Goal: Transaction & Acquisition: Obtain resource

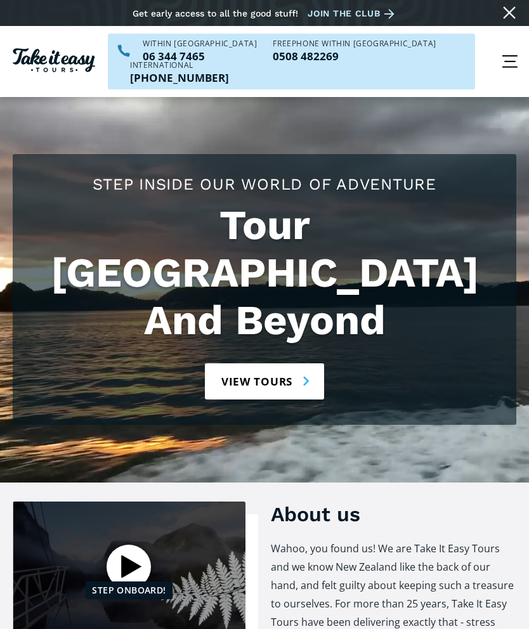
click at [507, 56] on div "menu" at bounding box center [510, 61] width 38 height 38
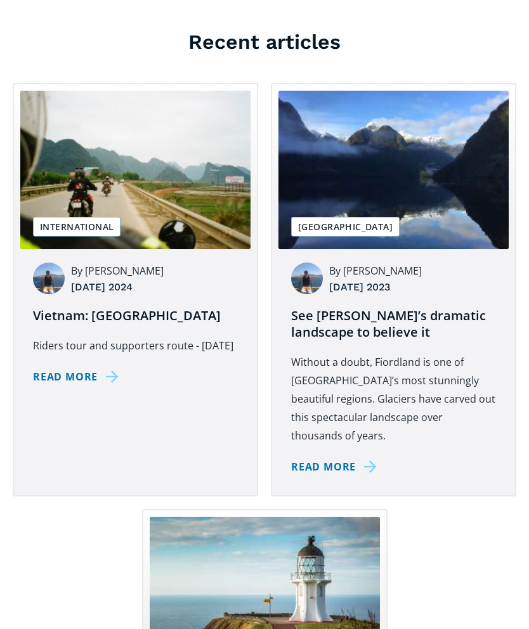
scroll to position [3874, 0]
click at [82, 171] on img at bounding box center [135, 170] width 230 height 159
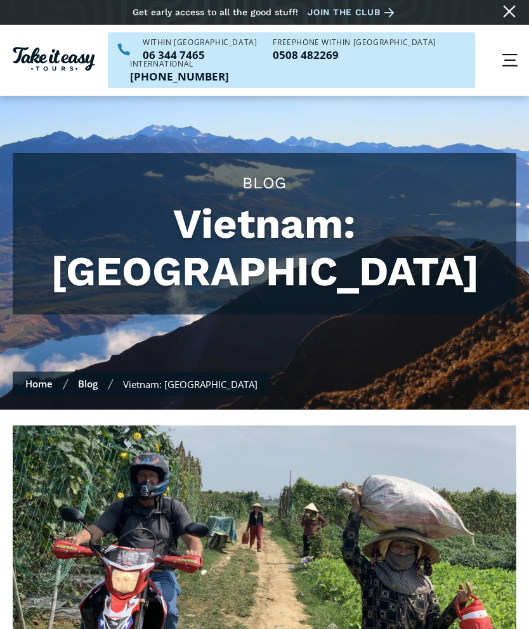
scroll to position [20, 0]
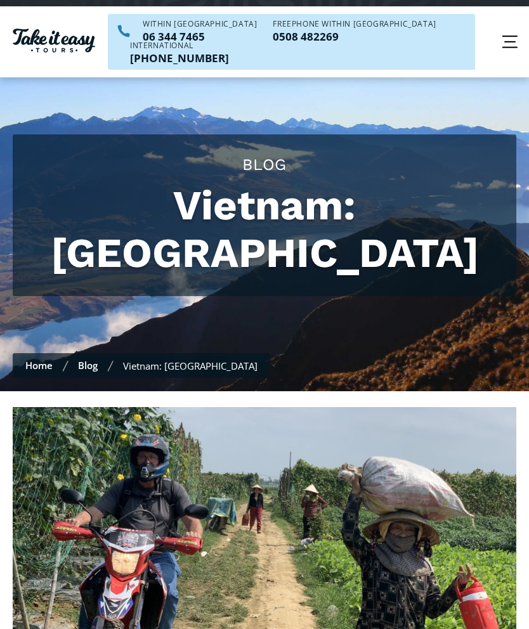
click at [516, 23] on div "menu" at bounding box center [510, 42] width 38 height 38
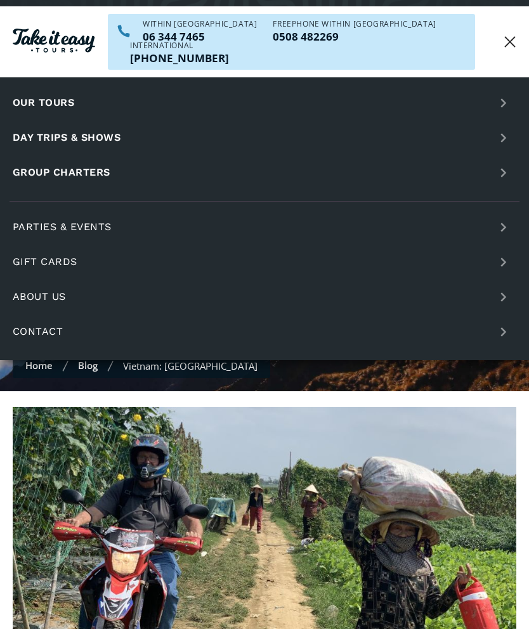
click at [89, 157] on link "Group charters" at bounding box center [265, 173] width 510 height 32
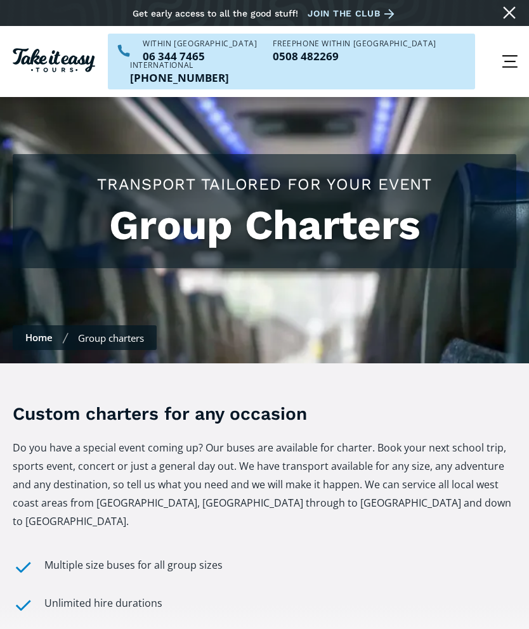
click at [506, 53] on div "menu" at bounding box center [510, 61] width 38 height 38
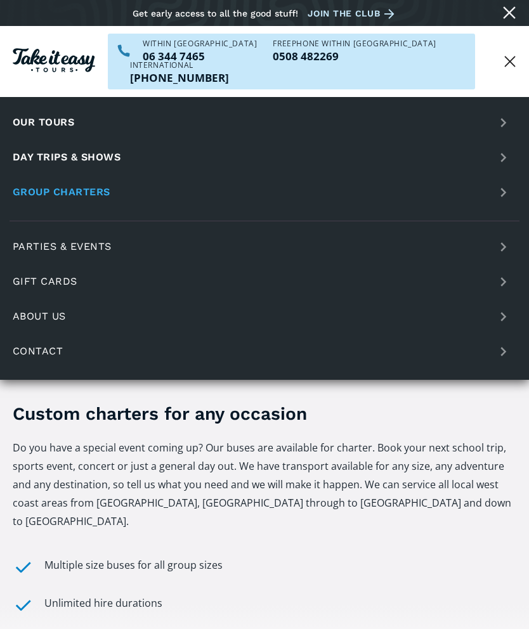
click at [41, 107] on link "Our tours" at bounding box center [265, 123] width 510 height 32
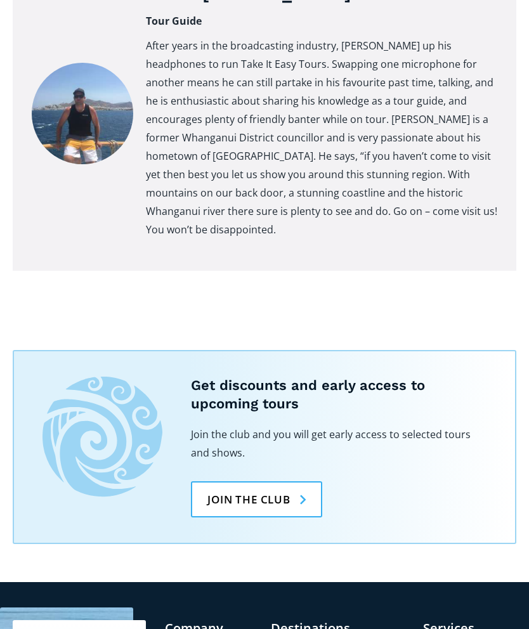
scroll to position [3846, 0]
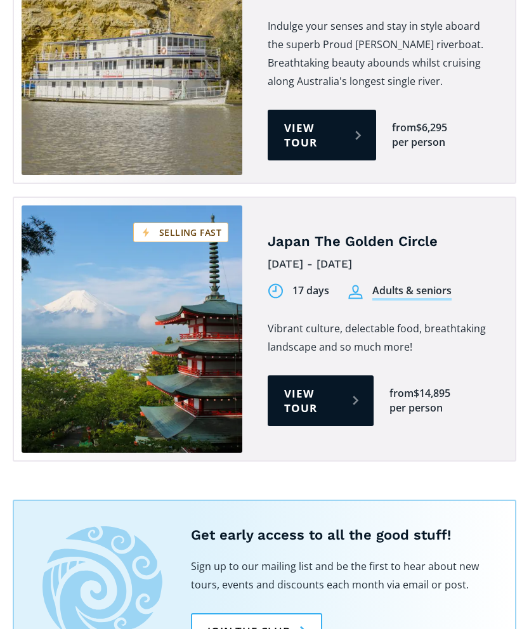
scroll to position [1144, 0]
click at [308, 376] on link "View tour" at bounding box center [321, 401] width 106 height 51
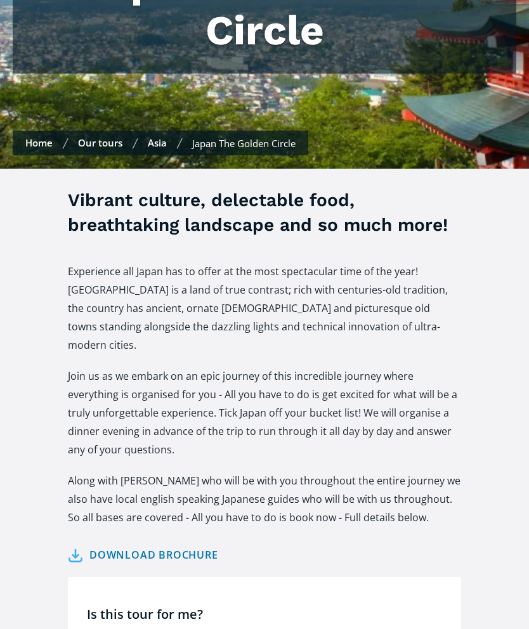
scroll to position [272, 0]
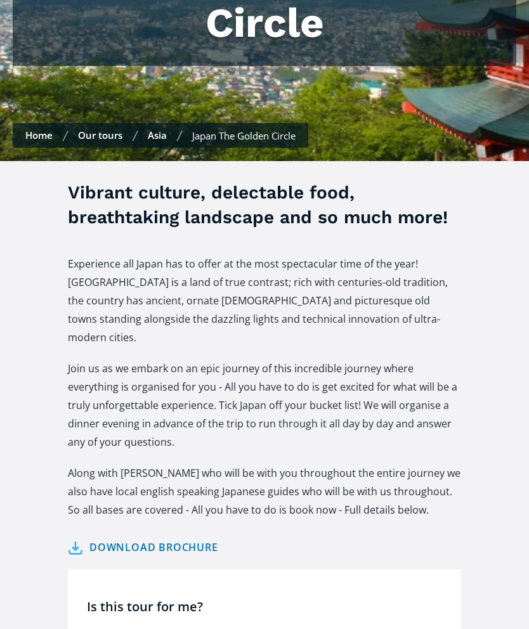
click at [136, 539] on link "Download brochure" at bounding box center [143, 548] width 150 height 18
